Goal: Check status: Check status

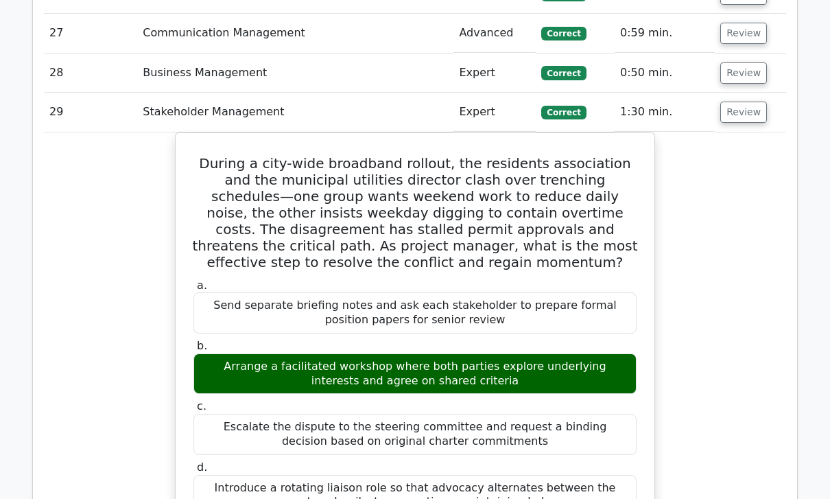
scroll to position [2939, 0]
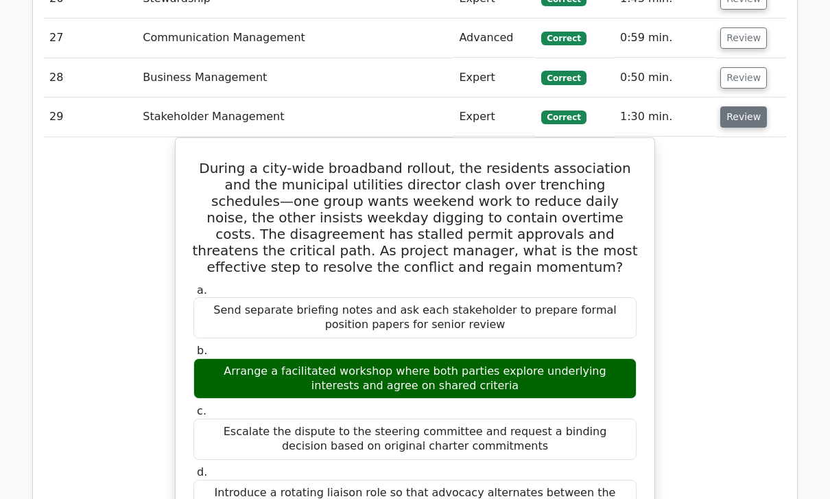
click at [748, 106] on button "Review" at bounding box center [744, 116] width 47 height 21
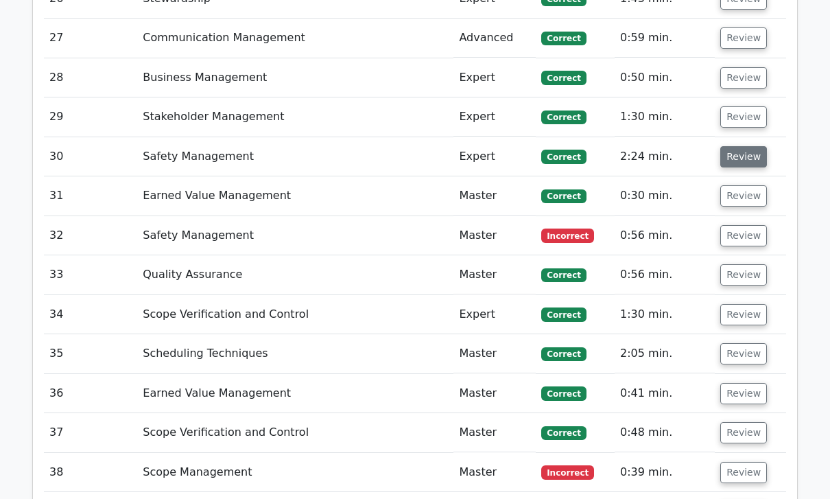
click at [741, 146] on button "Review" at bounding box center [744, 156] width 47 height 21
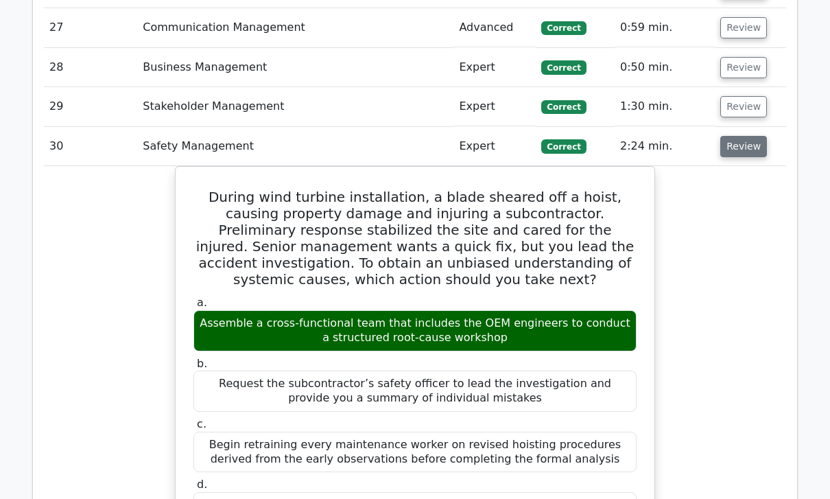
scroll to position [2948, 0]
click at [747, 137] on button "Review" at bounding box center [744, 147] width 47 height 21
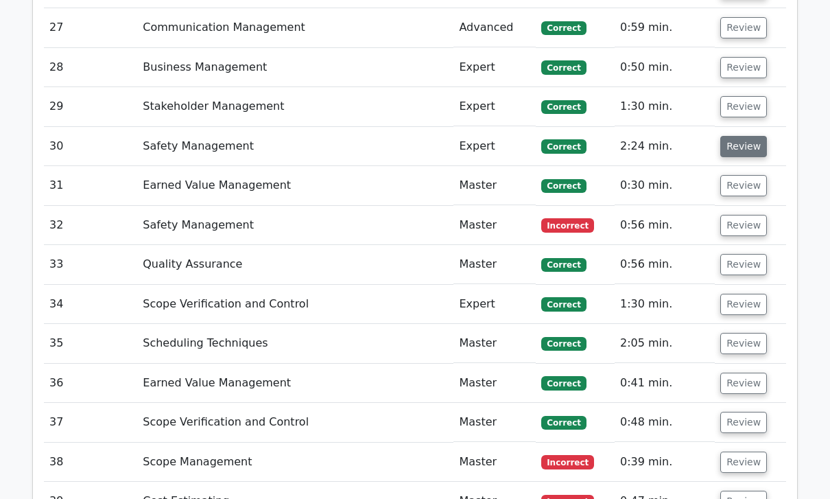
scroll to position [2949, 0]
click at [747, 175] on button "Review" at bounding box center [744, 185] width 47 height 21
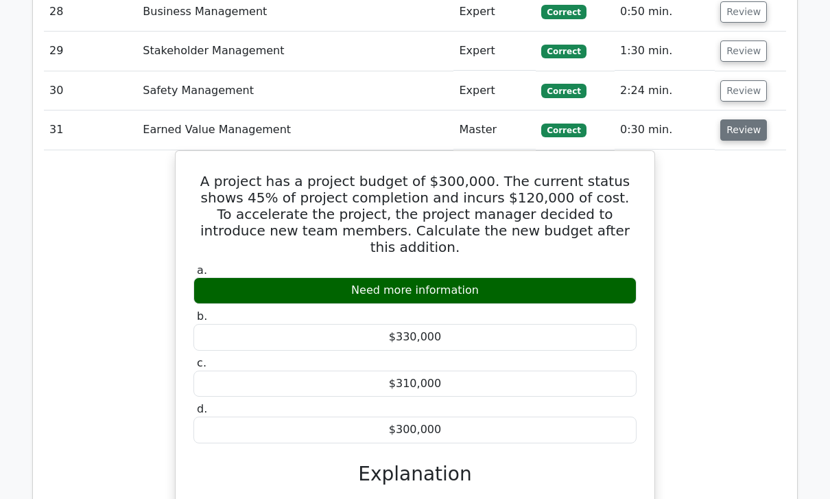
scroll to position [3023, 0]
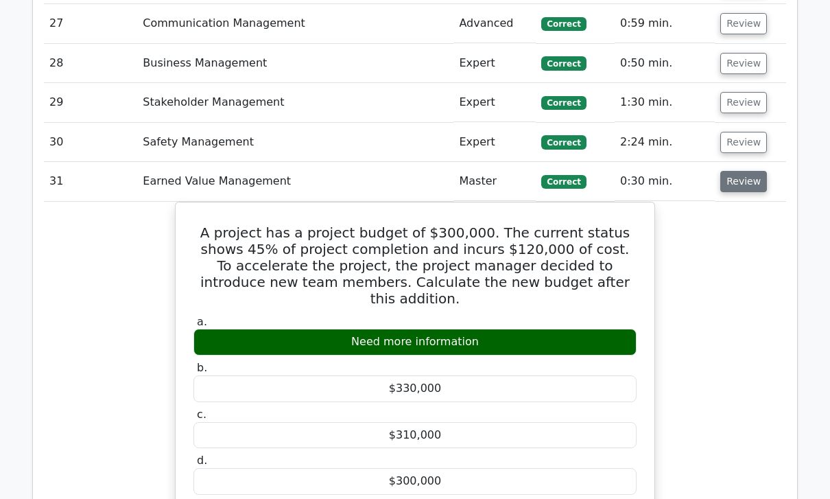
click at [740, 172] on button "Review" at bounding box center [744, 182] width 47 height 21
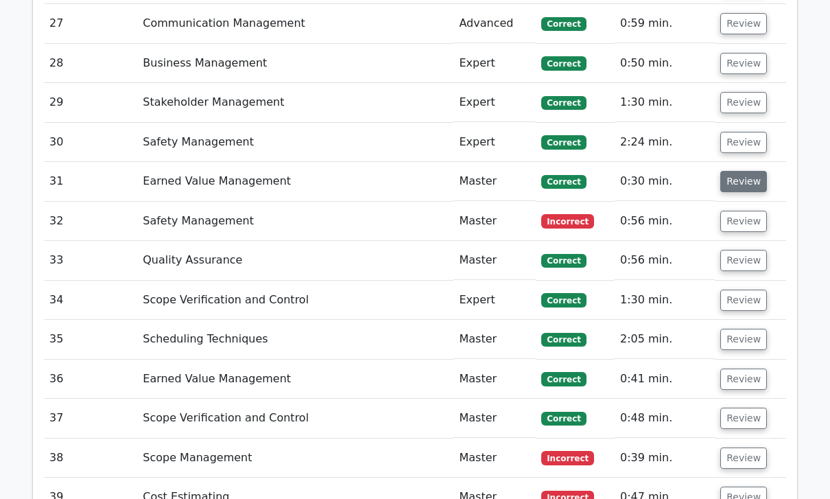
scroll to position [2953, 0]
click at [746, 211] on button "Review" at bounding box center [744, 221] width 47 height 21
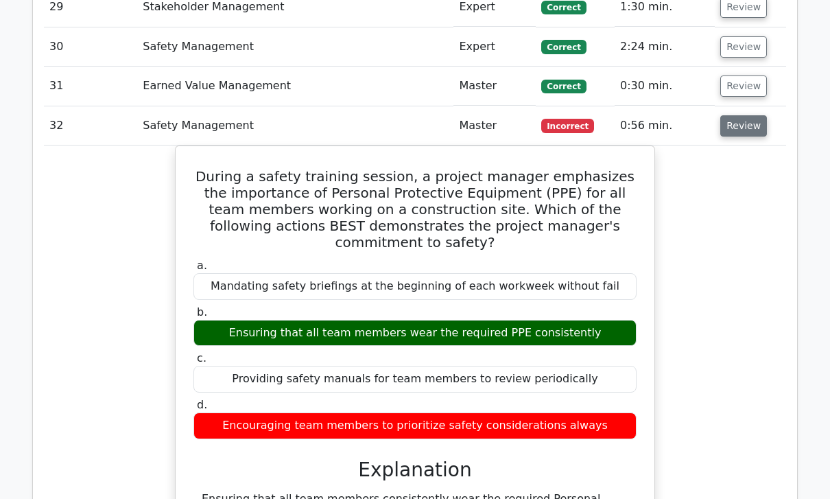
scroll to position [3048, 0]
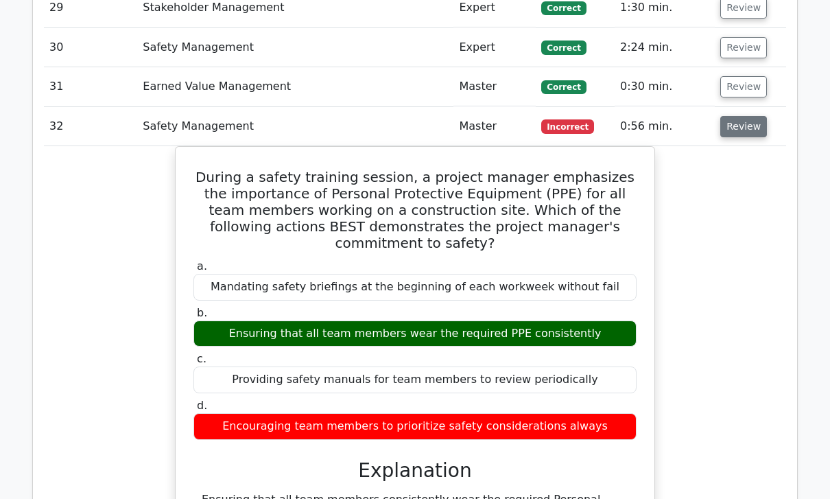
click at [747, 116] on button "Review" at bounding box center [744, 126] width 47 height 21
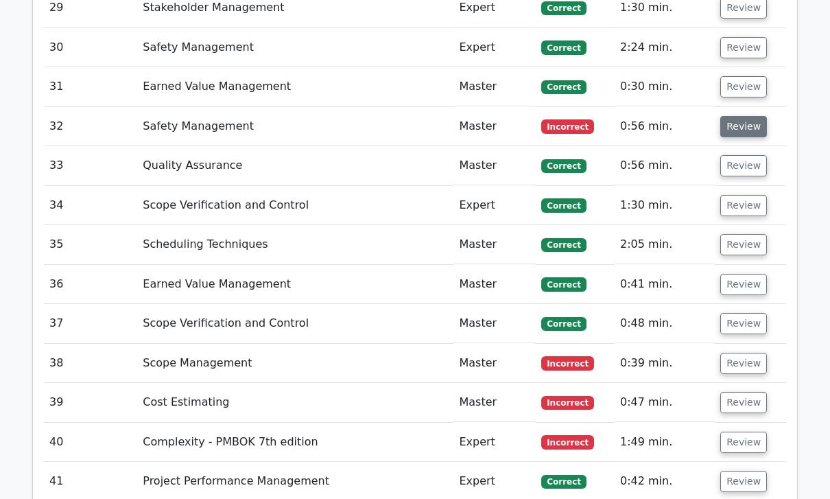
scroll to position [3046, 0]
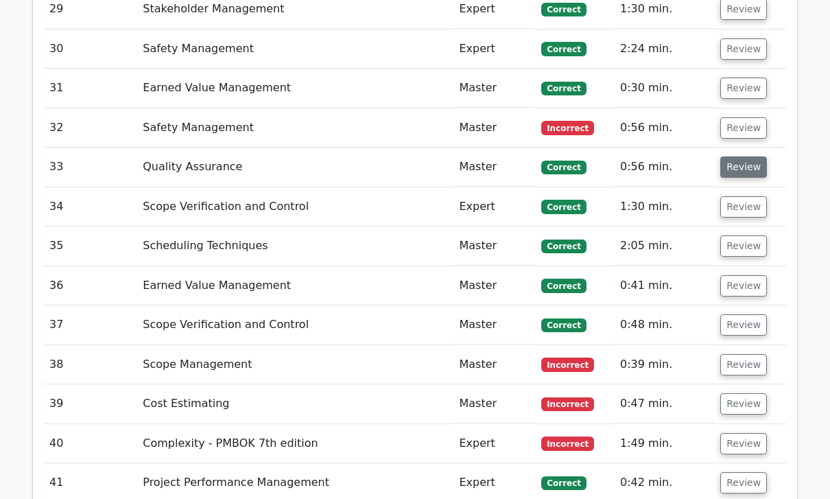
click at [749, 156] on button "Review" at bounding box center [744, 166] width 47 height 21
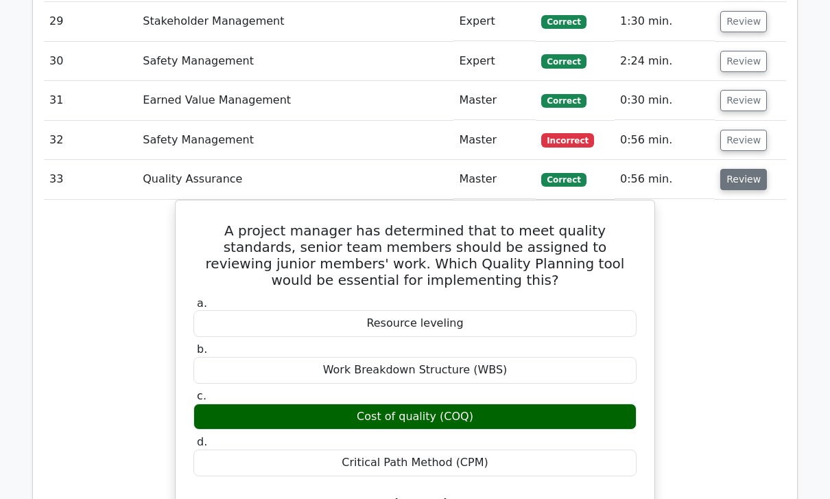
scroll to position [3038, 0]
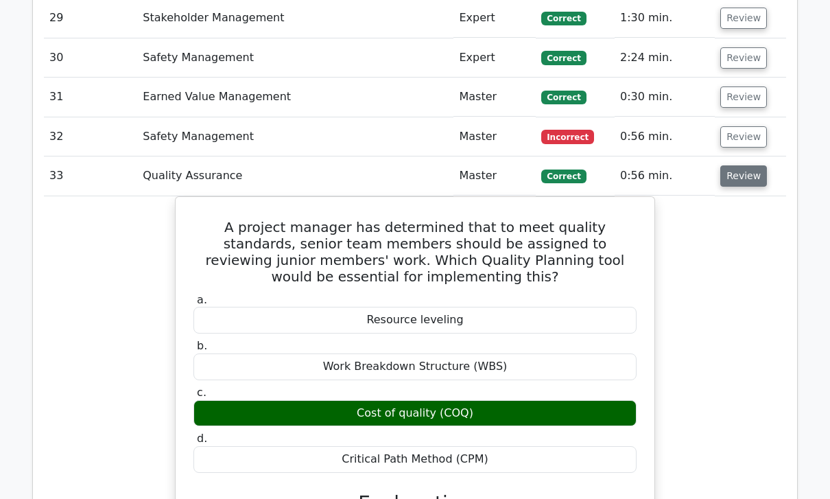
click at [747, 165] on button "Review" at bounding box center [744, 175] width 47 height 21
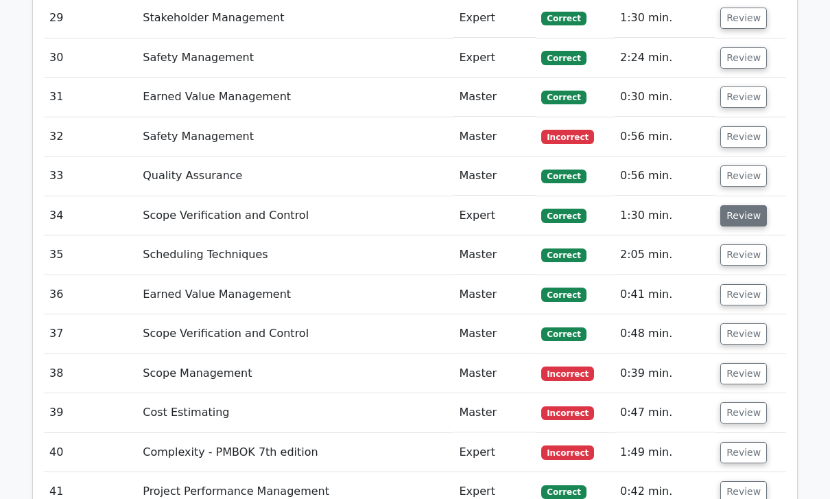
click at [749, 205] on button "Review" at bounding box center [744, 215] width 47 height 21
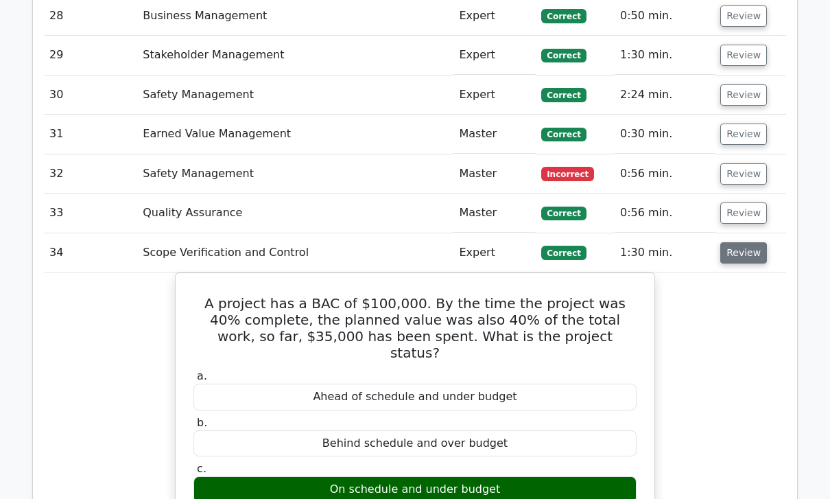
scroll to position [2989, 0]
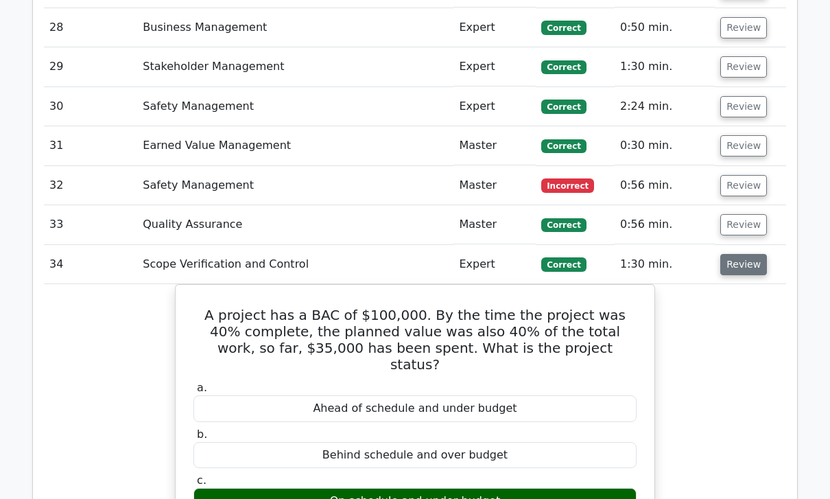
click at [735, 254] on button "Review" at bounding box center [744, 264] width 47 height 21
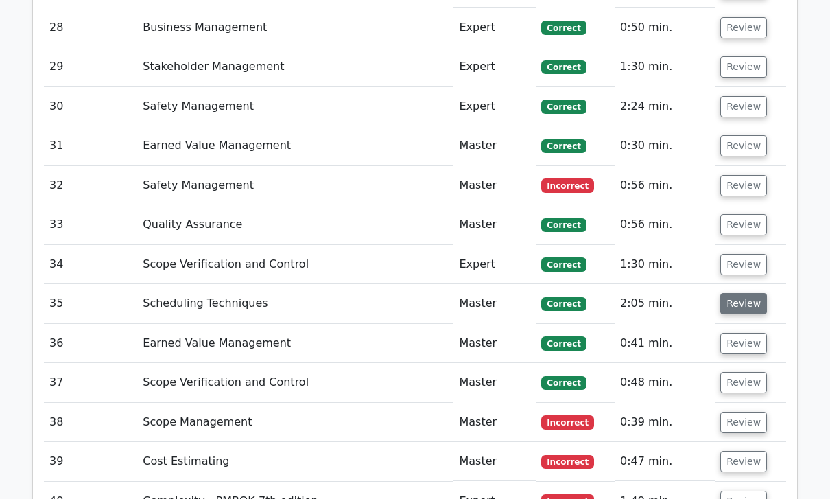
click at [742, 293] on button "Review" at bounding box center [744, 303] width 47 height 21
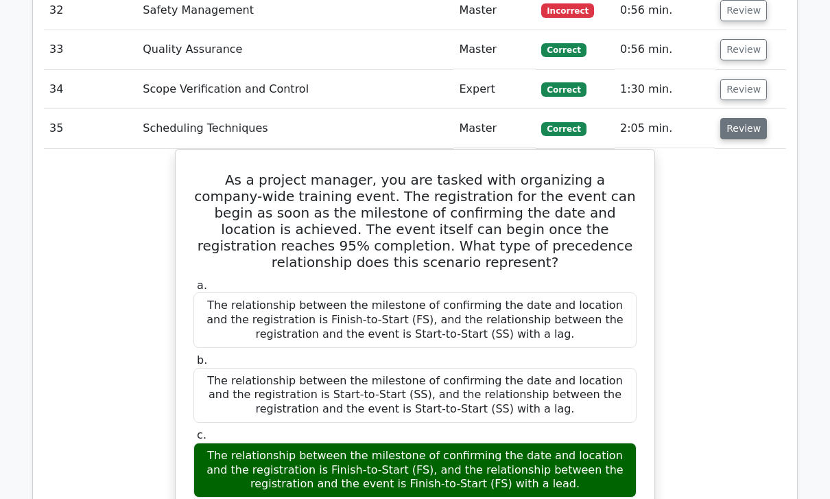
scroll to position [3146, 0]
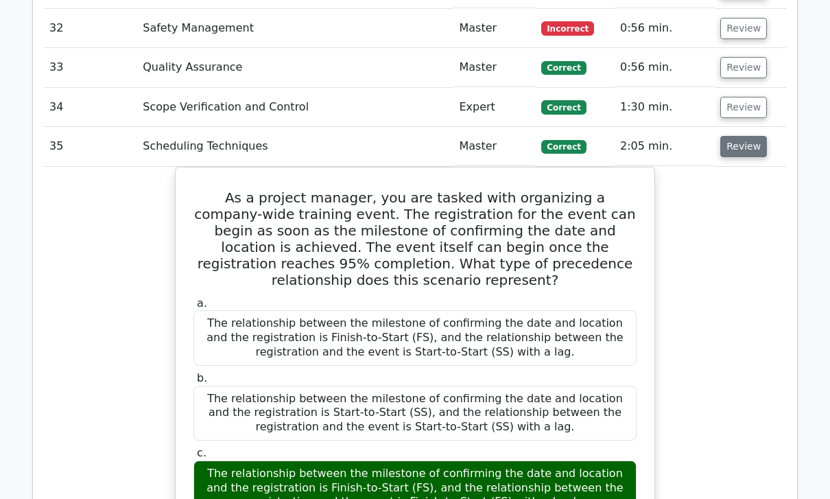
click at [721, 136] on button "Review" at bounding box center [744, 146] width 47 height 21
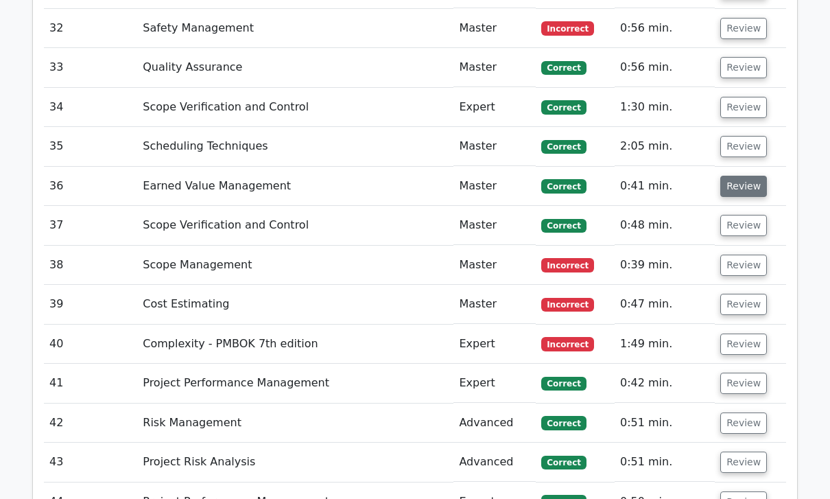
click at [748, 176] on button "Review" at bounding box center [744, 186] width 47 height 21
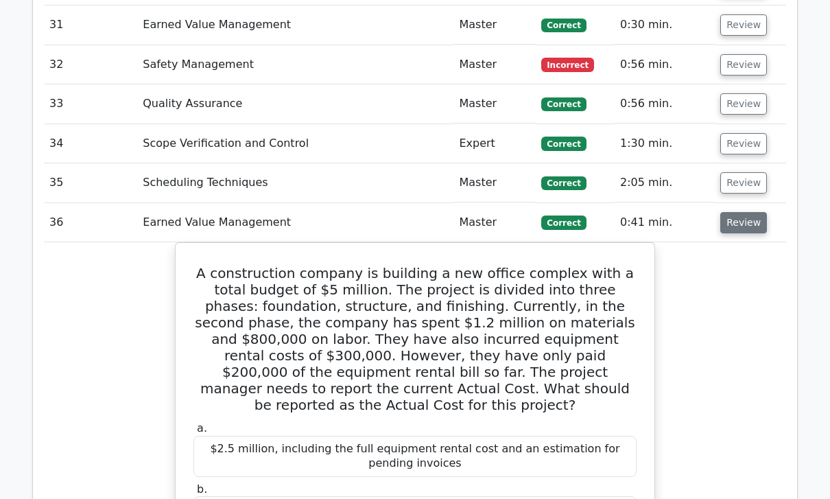
scroll to position [3109, 0]
click at [739, 213] on button "Review" at bounding box center [744, 223] width 47 height 21
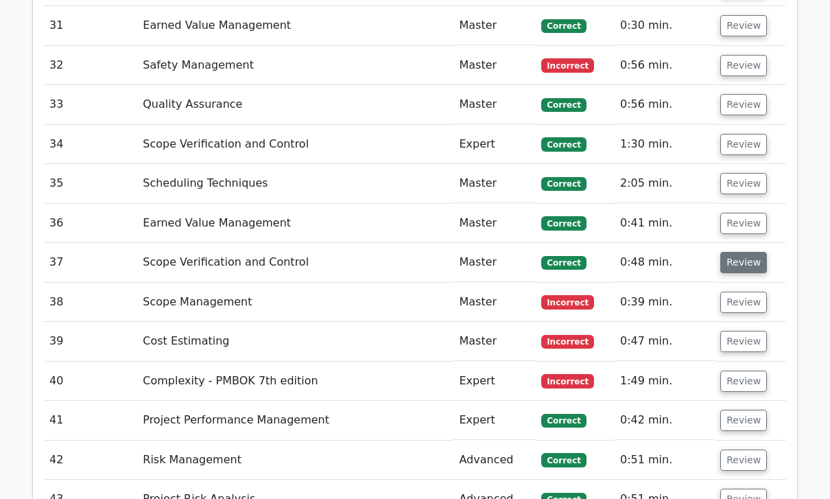
click at [729, 252] on button "Review" at bounding box center [744, 262] width 47 height 21
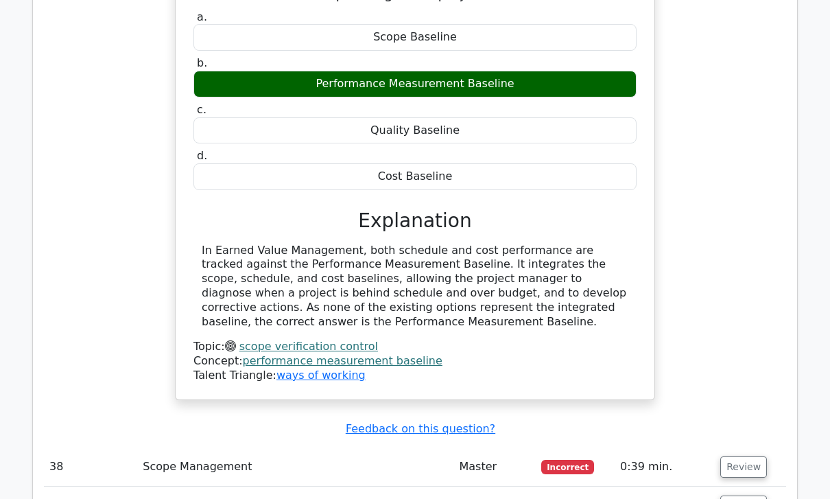
scroll to position [3509, 0]
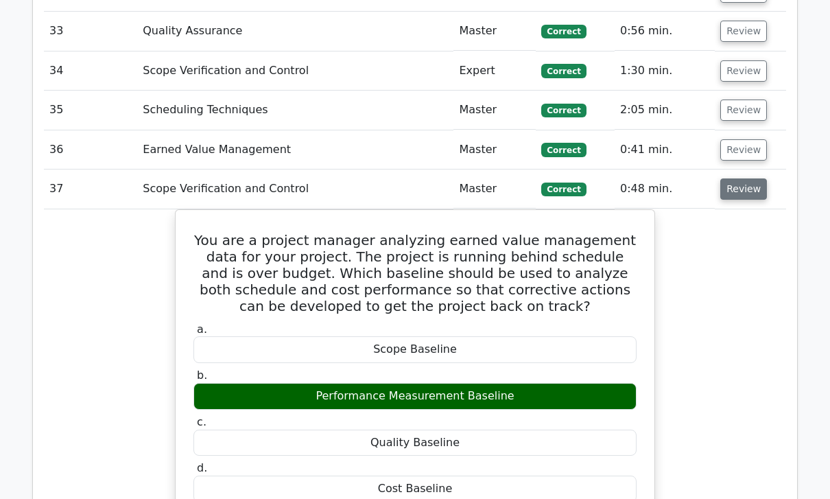
click at [742, 179] on button "Review" at bounding box center [744, 189] width 47 height 21
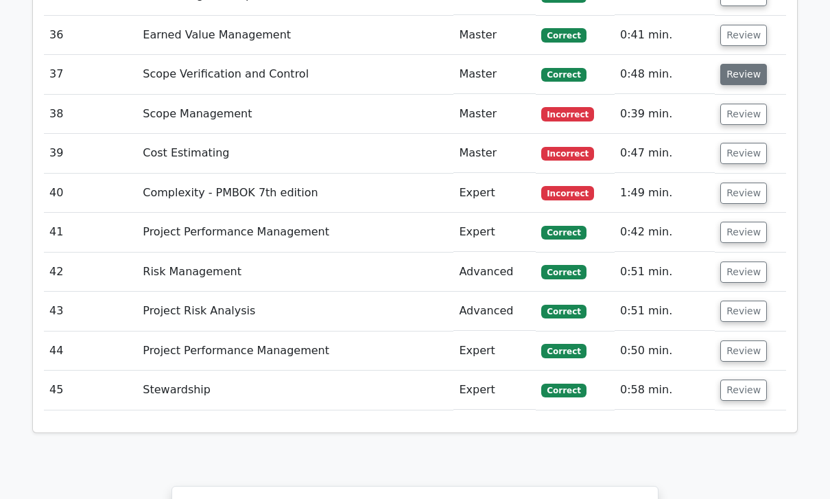
scroll to position [3297, 0]
click at [747, 104] on button "Review" at bounding box center [744, 114] width 47 height 21
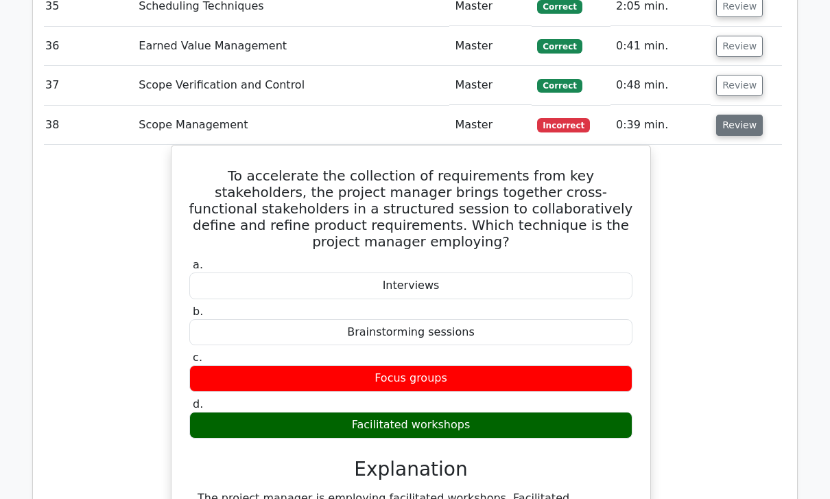
scroll to position [3276, 0]
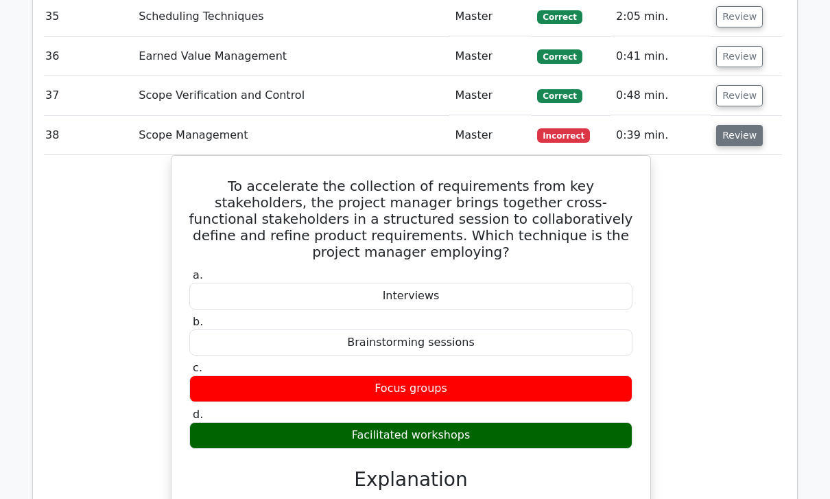
click at [743, 125] on button "Review" at bounding box center [739, 135] width 47 height 21
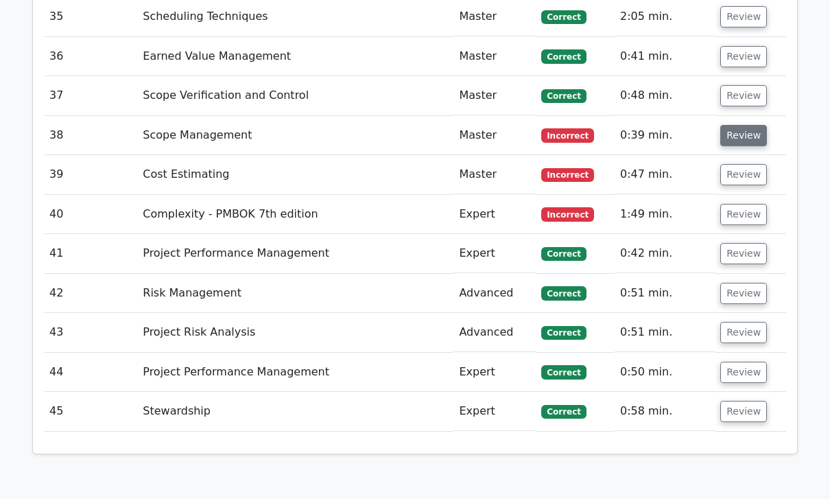
scroll to position [0, 0]
click at [743, 164] on button "Review" at bounding box center [744, 174] width 47 height 21
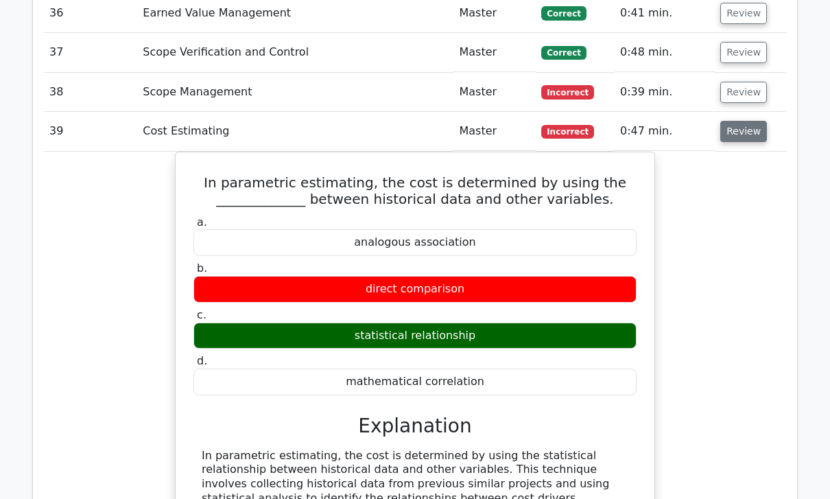
click at [737, 121] on button "Review" at bounding box center [744, 131] width 47 height 21
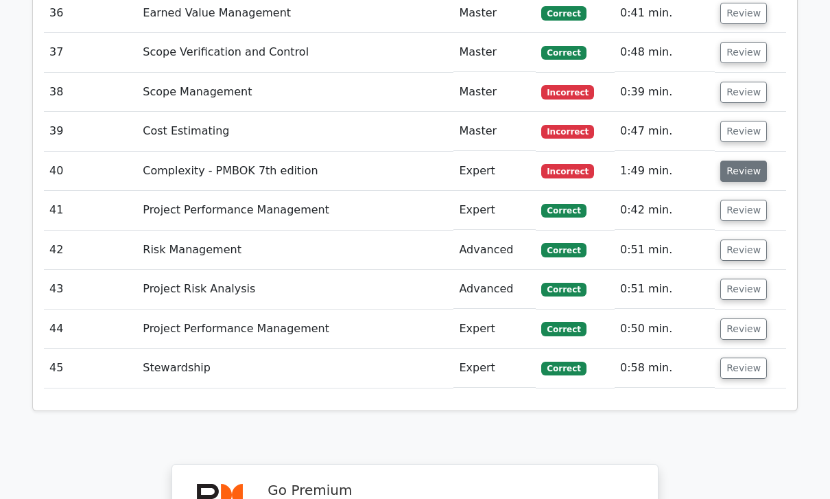
click at [743, 161] on button "Review" at bounding box center [744, 171] width 47 height 21
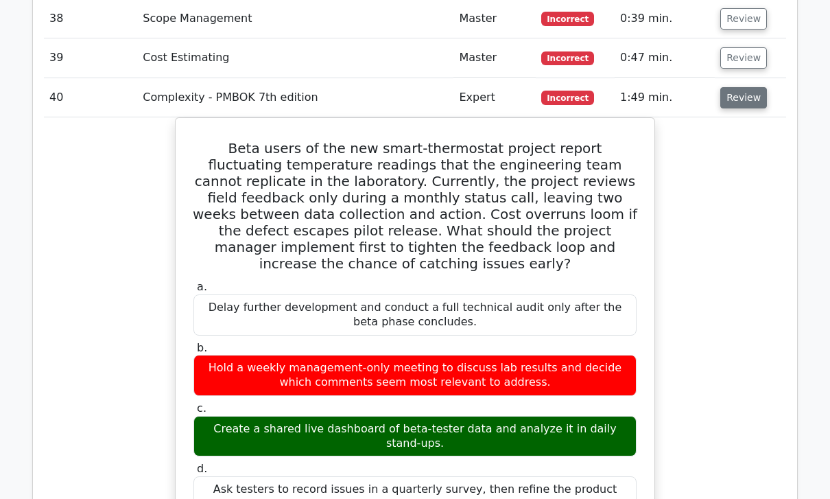
scroll to position [3370, 0]
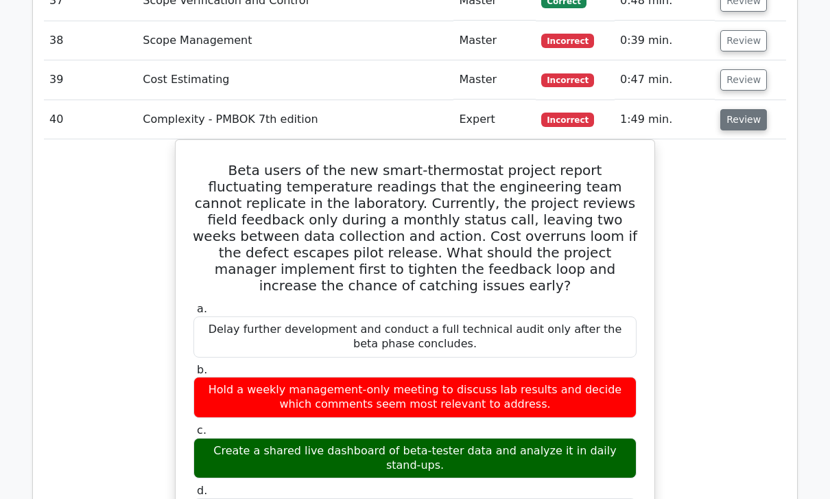
click at [738, 109] on button "Review" at bounding box center [744, 119] width 47 height 21
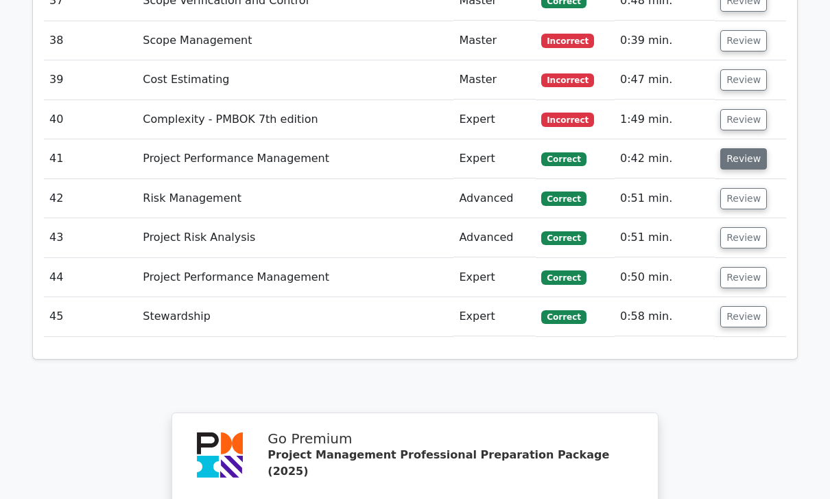
click at [736, 148] on button "Review" at bounding box center [744, 158] width 47 height 21
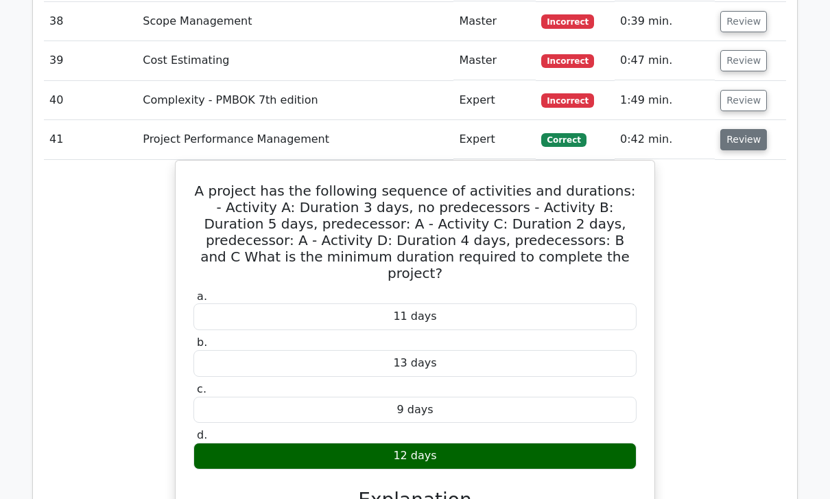
scroll to position [3377, 0]
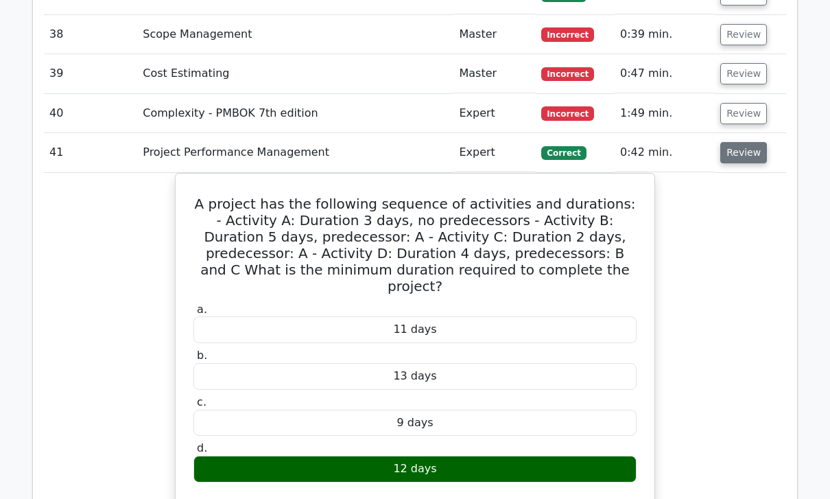
click at [754, 142] on button "Review" at bounding box center [744, 152] width 47 height 21
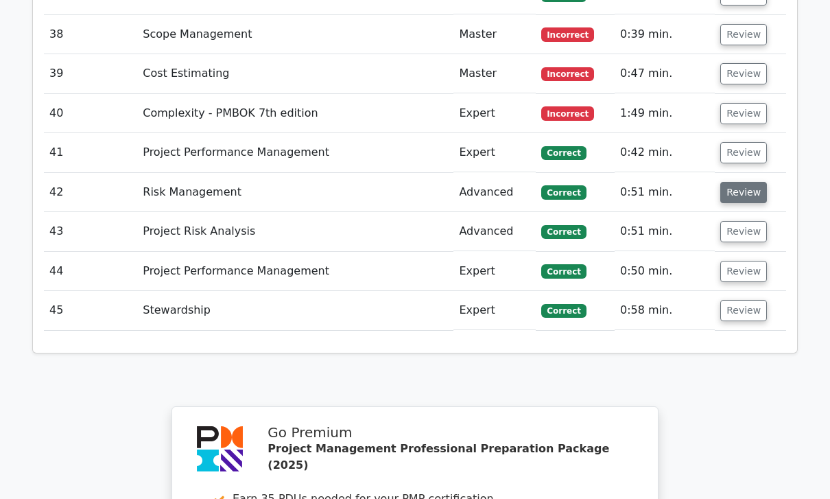
click at [749, 182] on button "Review" at bounding box center [744, 192] width 47 height 21
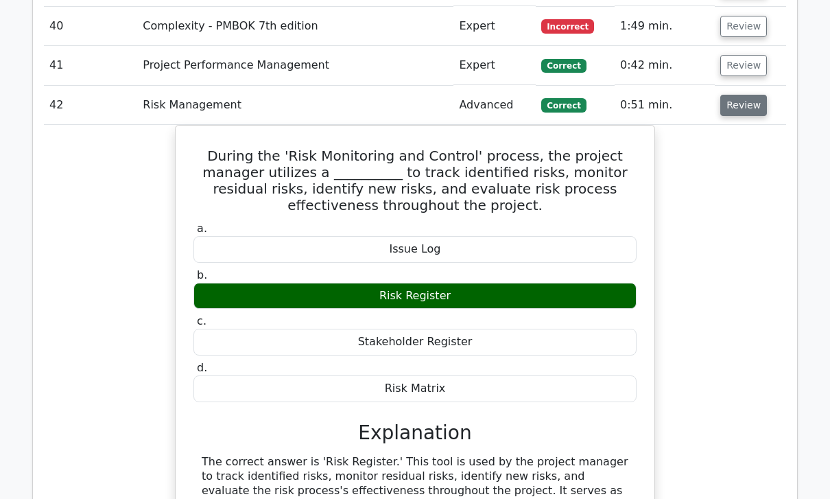
scroll to position [3464, 0]
click at [745, 95] on button "Review" at bounding box center [744, 105] width 47 height 21
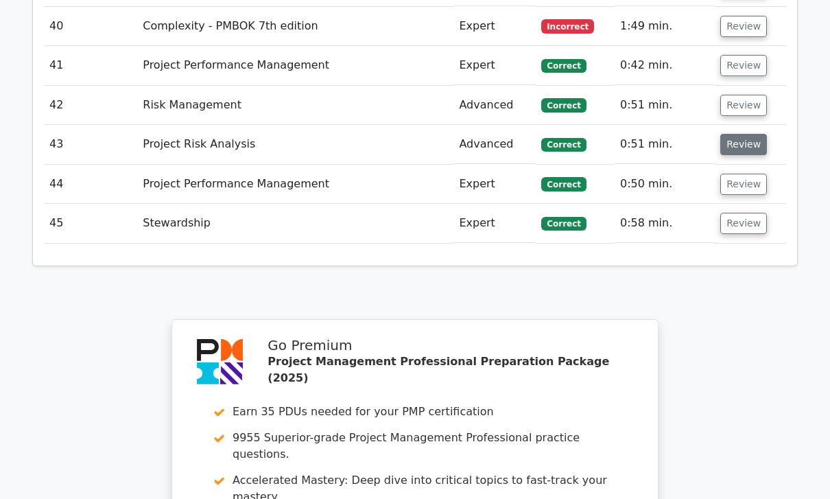
click at [740, 134] on button "Review" at bounding box center [744, 144] width 47 height 21
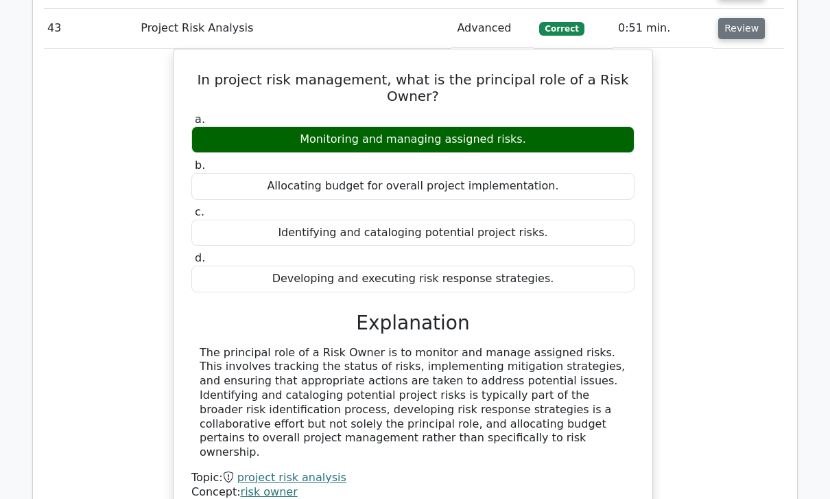
scroll to position [3580, 0]
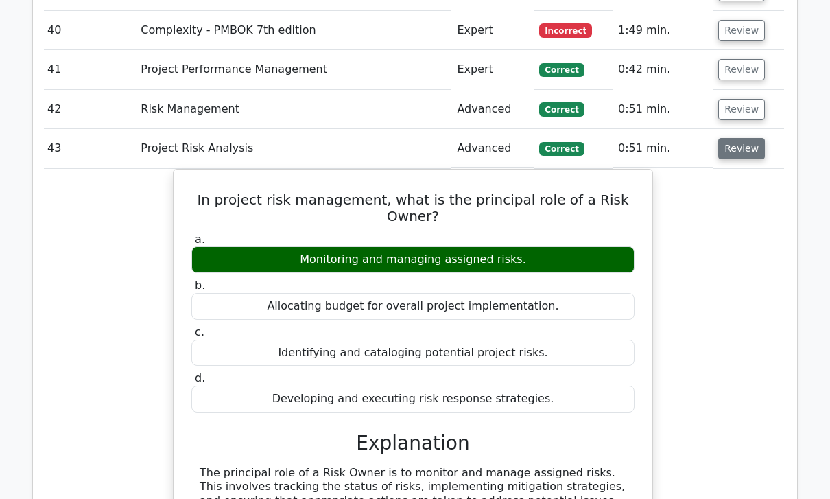
click at [738, 139] on button "Review" at bounding box center [742, 149] width 47 height 21
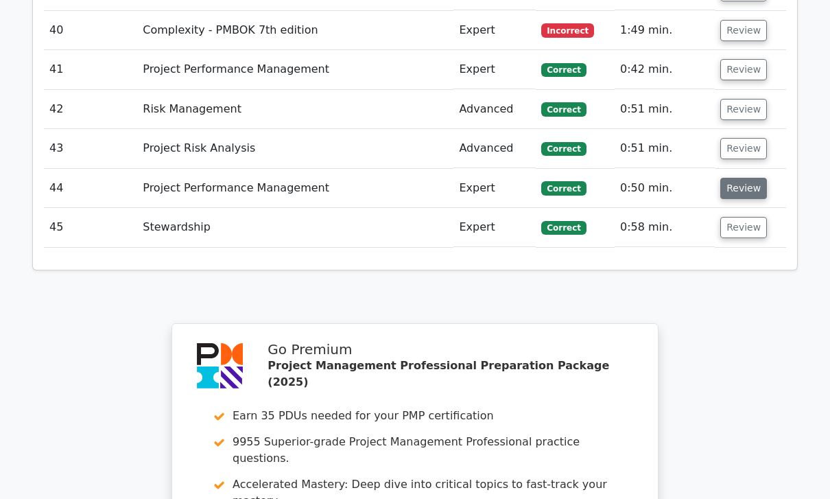
click at [742, 178] on button "Review" at bounding box center [744, 188] width 47 height 21
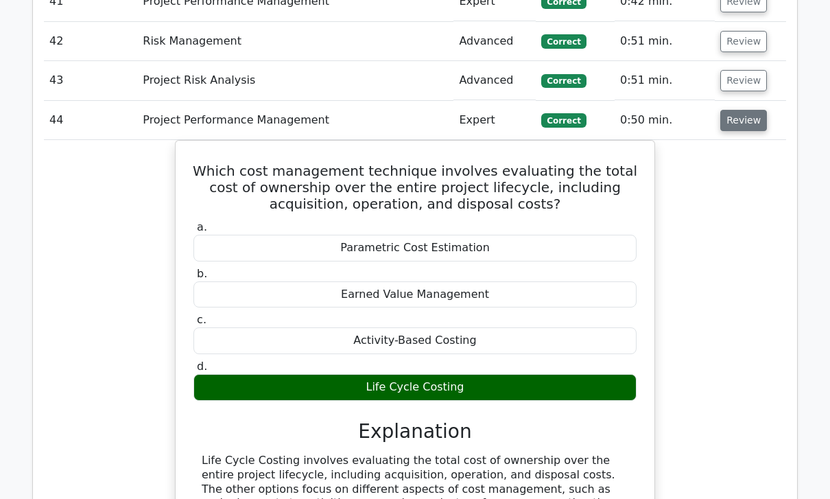
scroll to position [3534, 0]
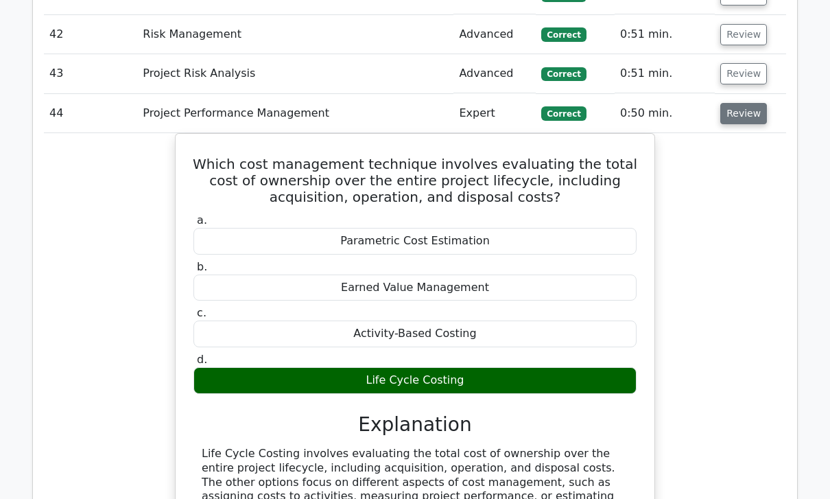
click at [754, 104] on button "Review" at bounding box center [744, 114] width 47 height 21
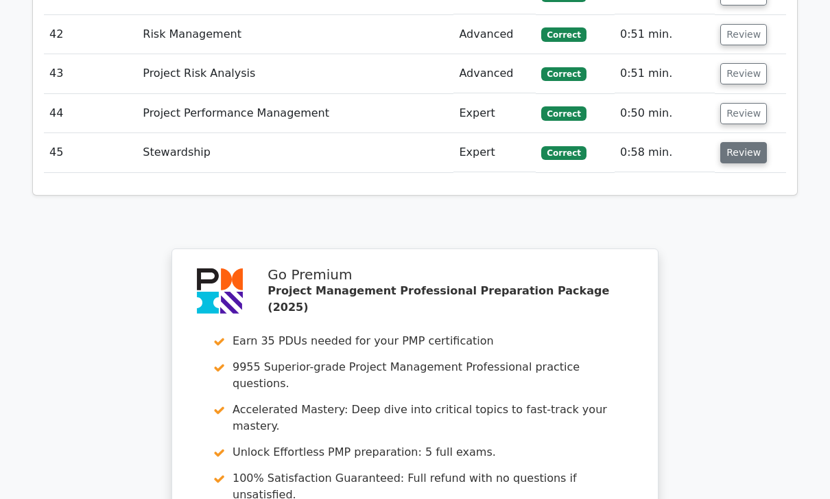
click at [748, 142] on button "Review" at bounding box center [744, 152] width 47 height 21
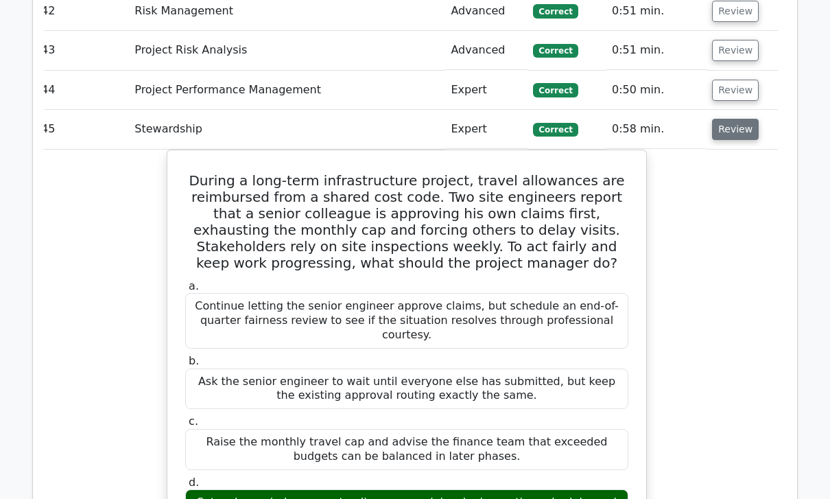
scroll to position [3525, 0]
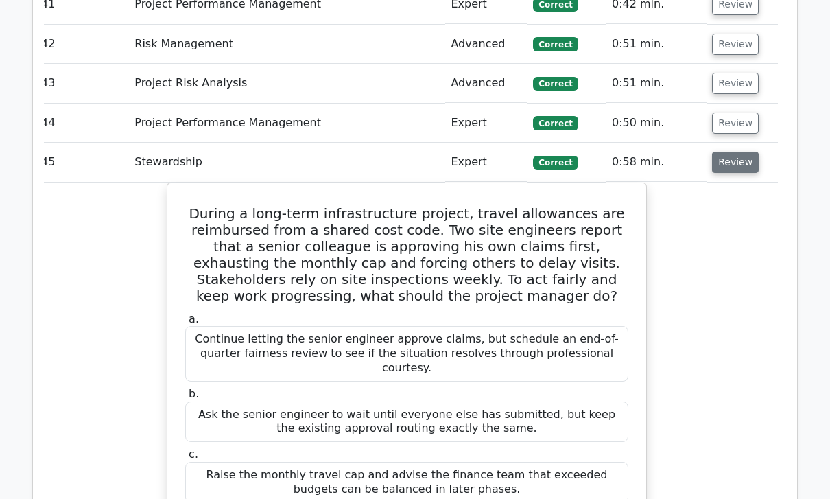
click at [736, 152] on button "Review" at bounding box center [735, 162] width 47 height 21
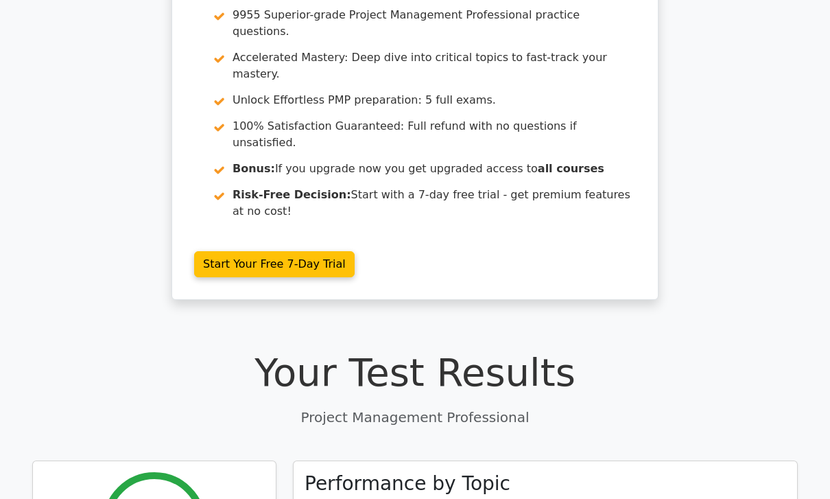
scroll to position [0, 0]
